Goal: Find specific fact: Find specific fact

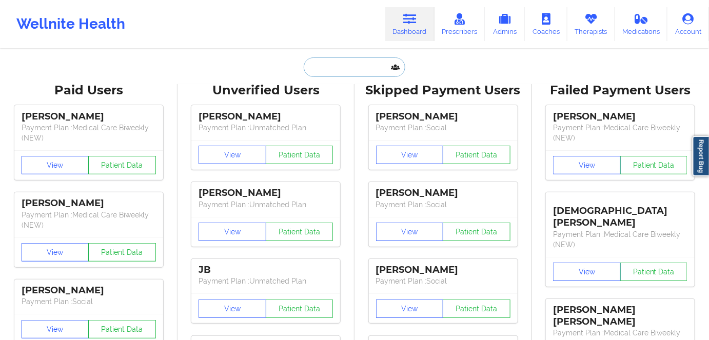
click at [342, 72] on input "text" at bounding box center [355, 66] width 102 height 19
paste input "[PERSON_NAME]"
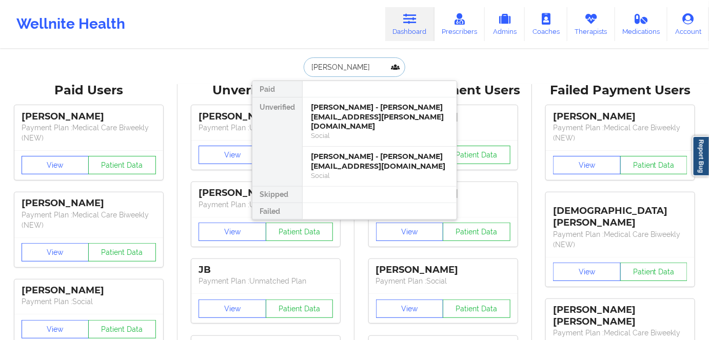
type input "[PERSON_NAME]"
click at [363, 131] on div "Social" at bounding box center [379, 135] width 137 height 9
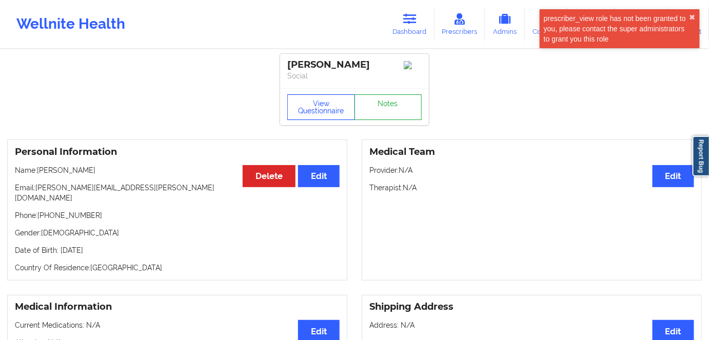
drag, startPoint x: 310, startPoint y: 105, endPoint x: 360, endPoint y: 99, distance: 49.6
click at [312, 106] on button "View Questionnaire" at bounding box center [321, 107] width 68 height 26
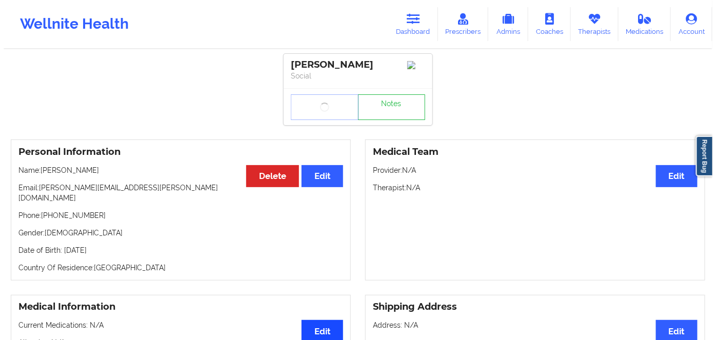
scroll to position [186, 0]
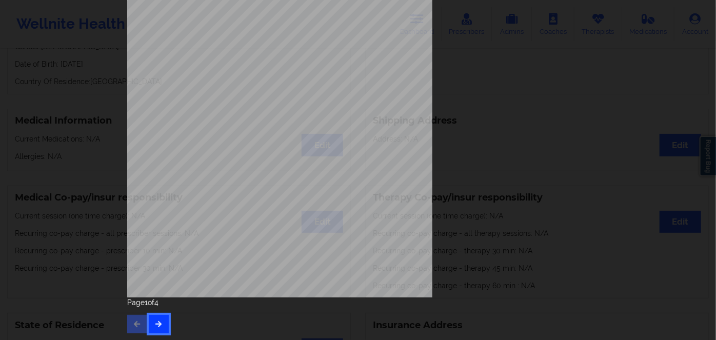
click at [159, 324] on icon "button" at bounding box center [158, 324] width 9 height 6
click at [153, 327] on button "button" at bounding box center [159, 324] width 20 height 18
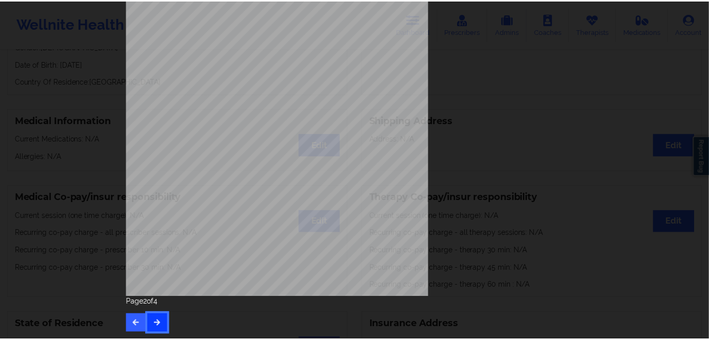
scroll to position [0, 0]
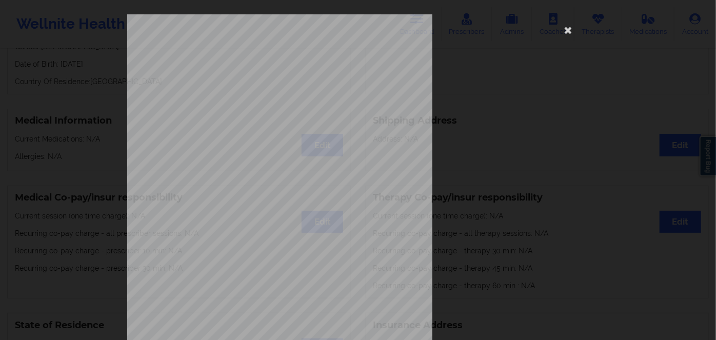
click at [247, 74] on span "Insurance Member ID for patient" at bounding box center [271, 73] width 77 height 6
click at [245, 74] on span "Insurance Member ID for patient" at bounding box center [271, 73] width 77 height 6
click at [242, 80] on span "953677240" at bounding box center [245, 79] width 23 height 5
copy span "953677240"
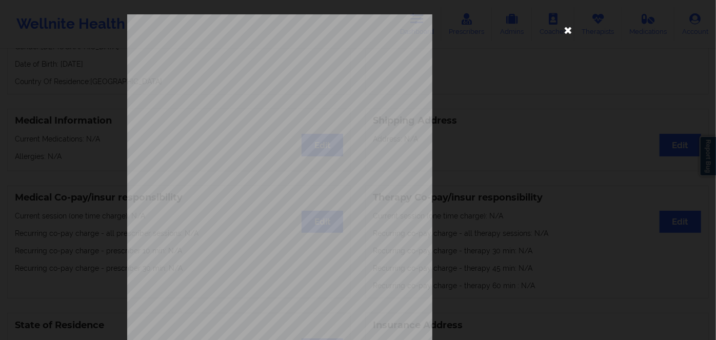
click at [568, 33] on icon at bounding box center [568, 30] width 16 height 16
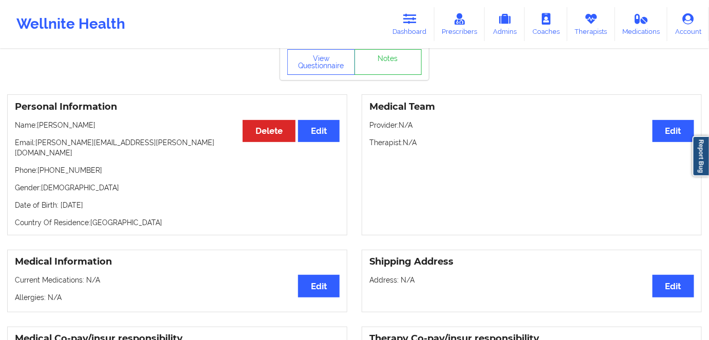
scroll to position [46, 0]
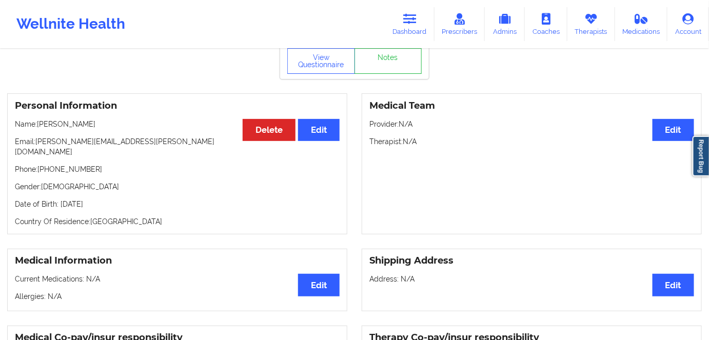
click at [126, 199] on p "Date of Birth: [DEMOGRAPHIC_DATA]" at bounding box center [177, 204] width 325 height 10
copy p "1978"
drag, startPoint x: 94, startPoint y: 122, endPoint x: 40, endPoint y: 125, distance: 55.0
click at [38, 125] on p "Name: [PERSON_NAME]" at bounding box center [177, 124] width 325 height 10
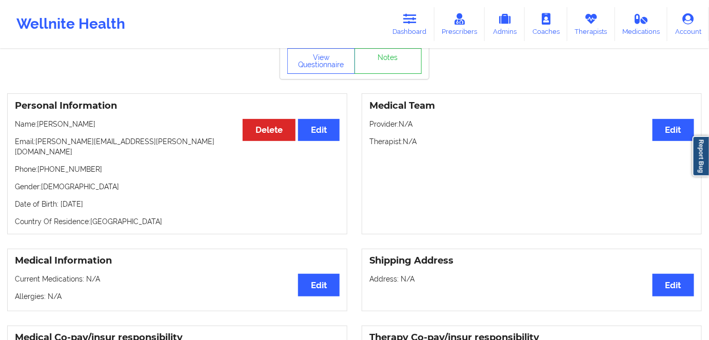
copy p "[PERSON_NAME]"
